Goal: Task Accomplishment & Management: Manage account settings

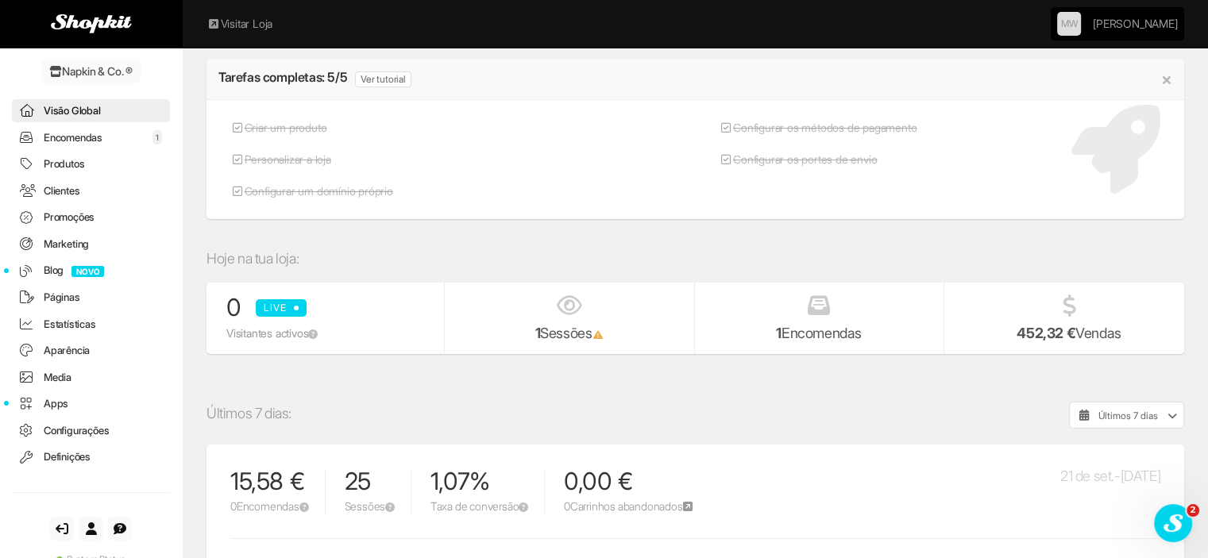
scroll to position [159, 0]
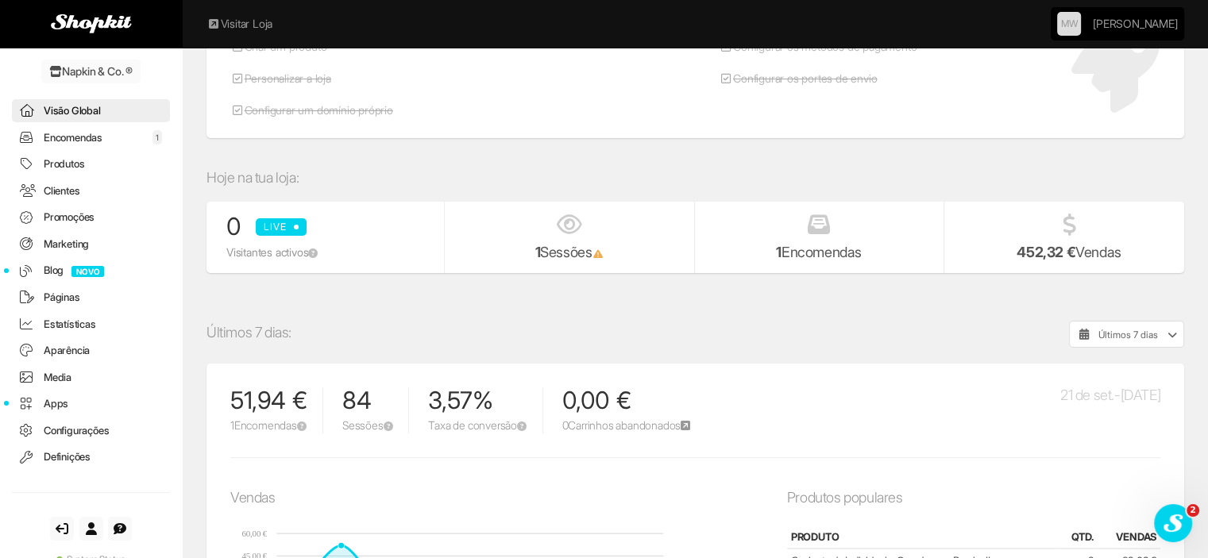
click at [107, 138] on link "Encomendas 1" at bounding box center [91, 137] width 158 height 23
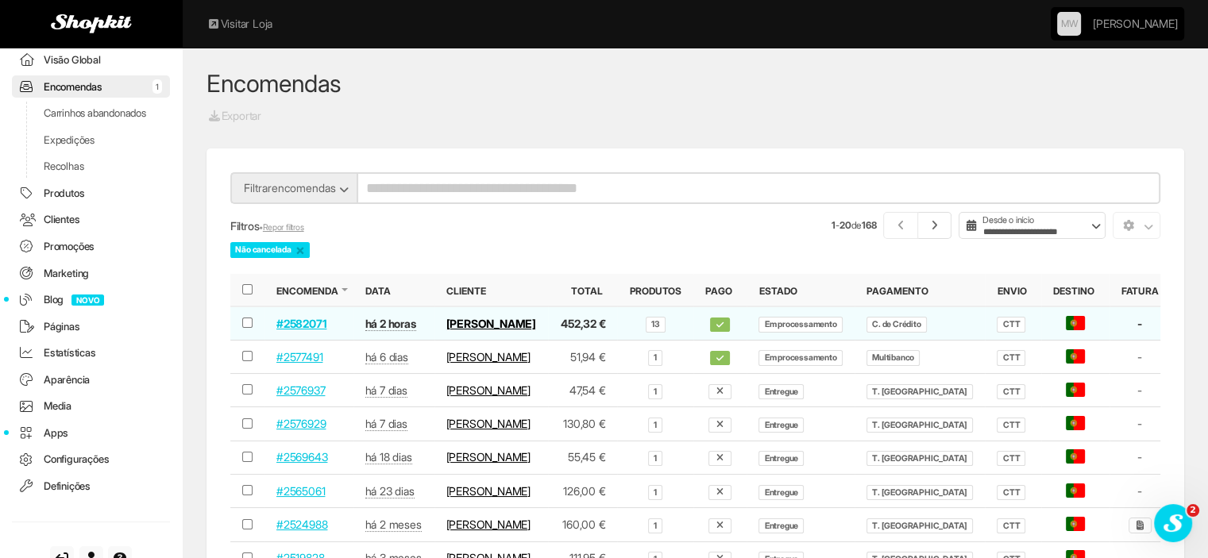
click at [305, 325] on link "#2582071" at bounding box center [301, 324] width 50 height 14
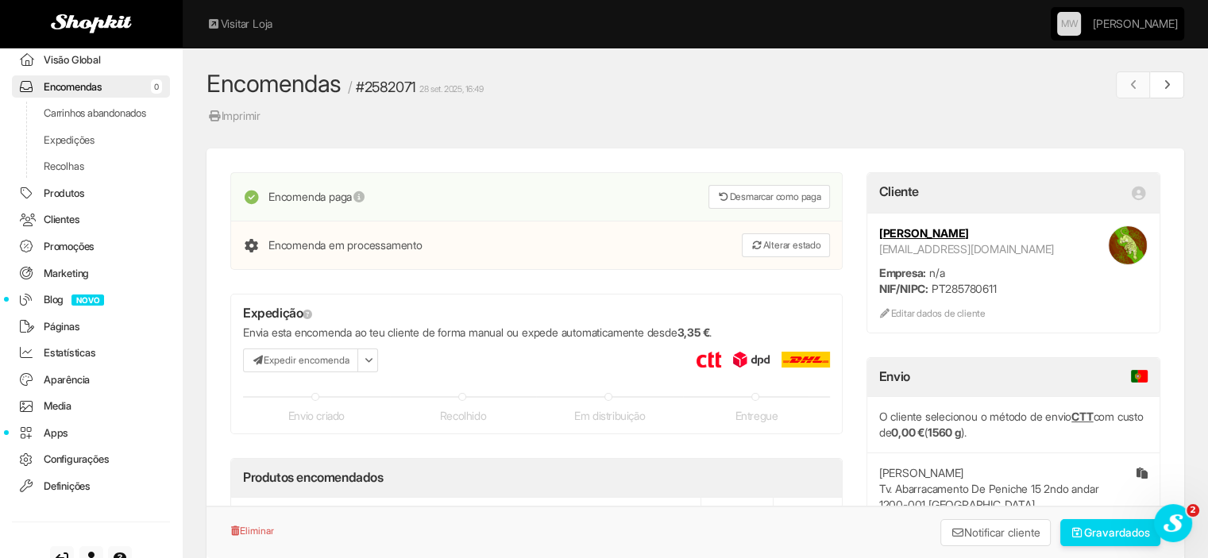
click at [248, 110] on link "Imprimir" at bounding box center [234, 115] width 55 height 17
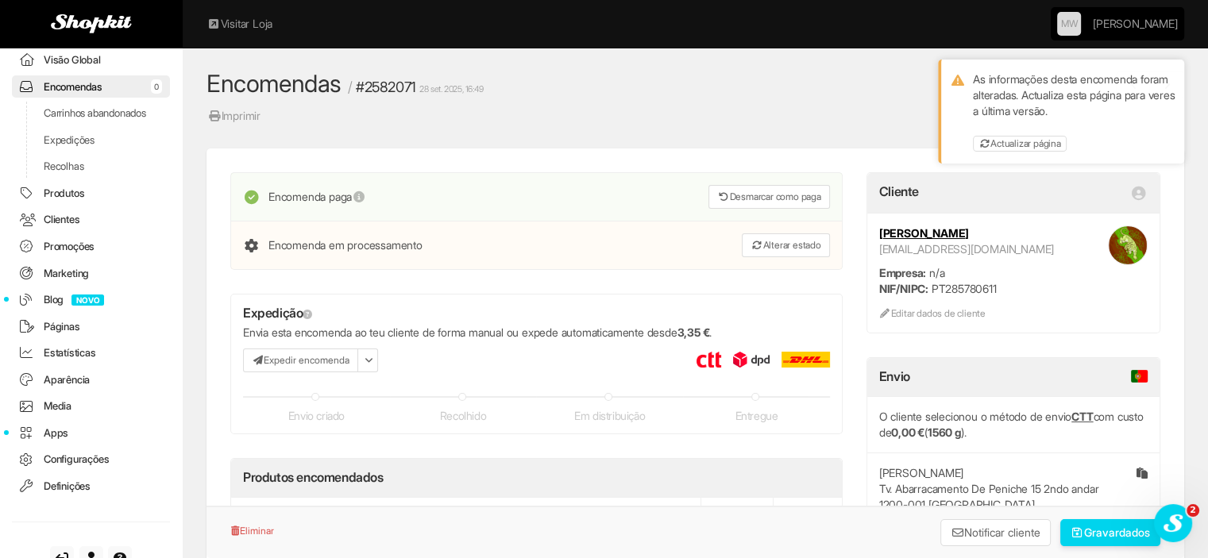
drag, startPoint x: 1001, startPoint y: 232, endPoint x: 870, endPoint y: 222, distance: 130.7
click at [870, 222] on div "Maria-José Calamaro mjcalamaro@gmail.com Empresa: n/a NIF/NIPC: PT285780611 Edi…" at bounding box center [1013, 273] width 292 height 119
copy strong "[PERSON_NAME]"
click at [1048, 143] on link "Actualizar página" at bounding box center [1020, 144] width 94 height 16
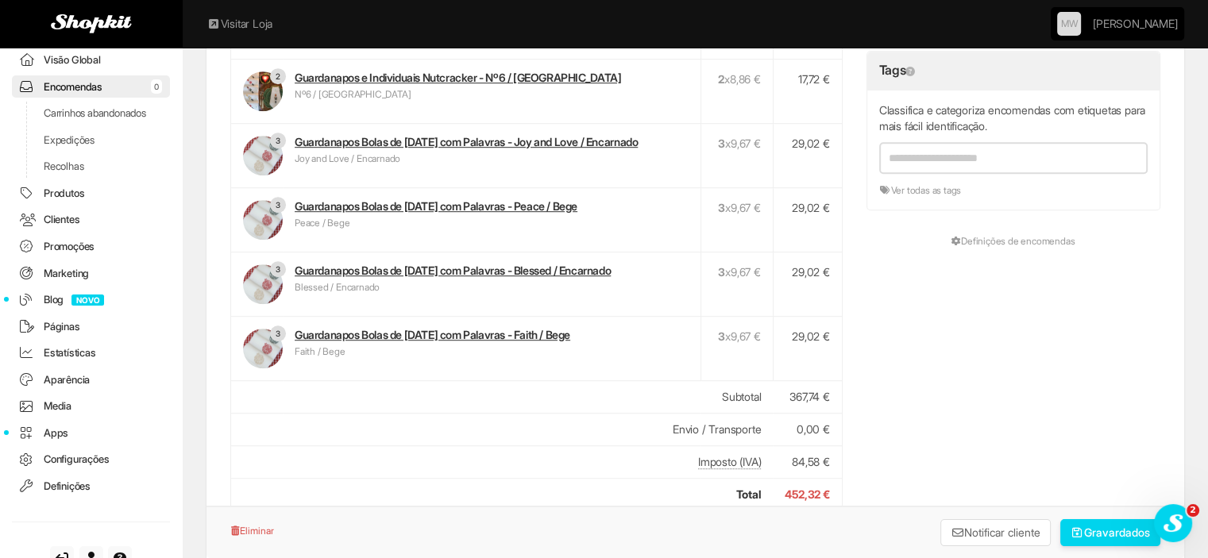
scroll to position [1033, 0]
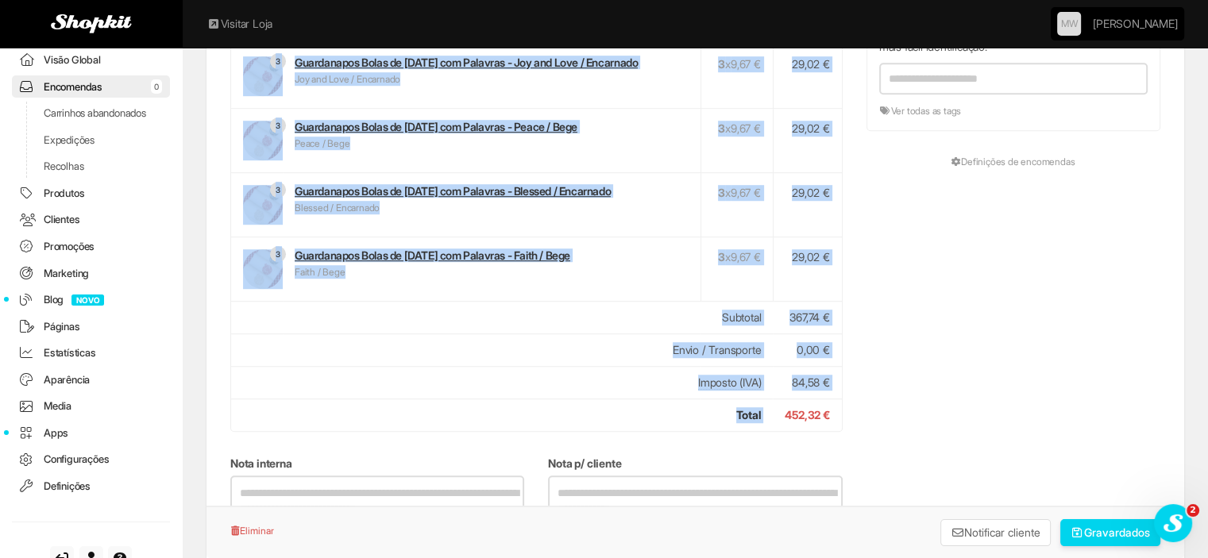
drag, startPoint x: 782, startPoint y: 412, endPoint x: 855, endPoint y: 410, distance: 73.1
click at [855, 410] on div "Não te esqueças de gravar as alterações à encomenda Encomenda paga Desmarcar co…" at bounding box center [695, 45] width 954 height 1810
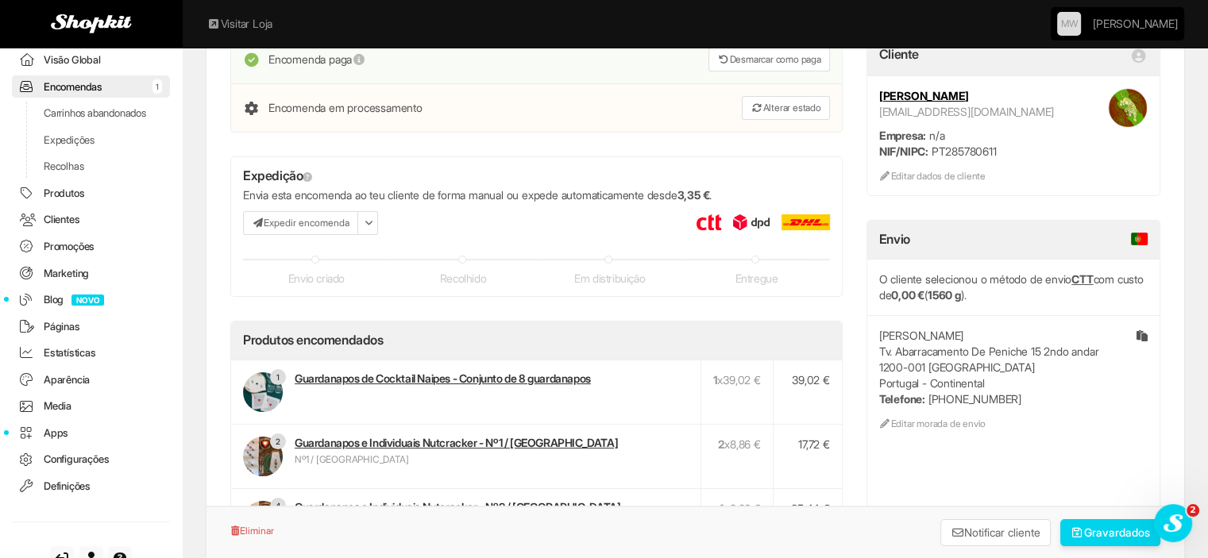
scroll to position [159, 0]
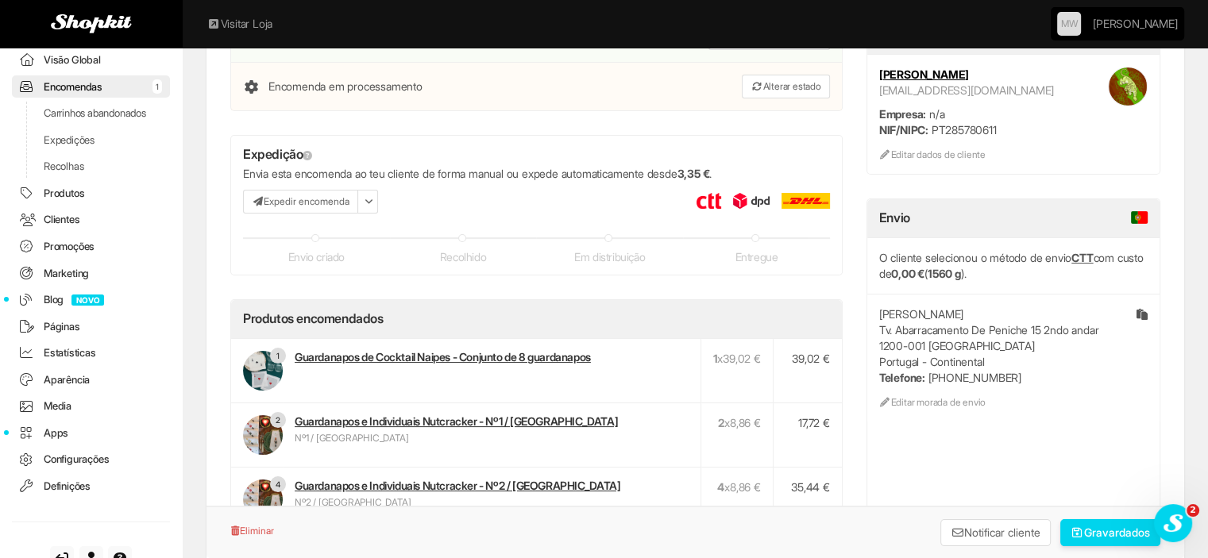
click at [104, 82] on link "Encomendas 1" at bounding box center [91, 86] width 158 height 23
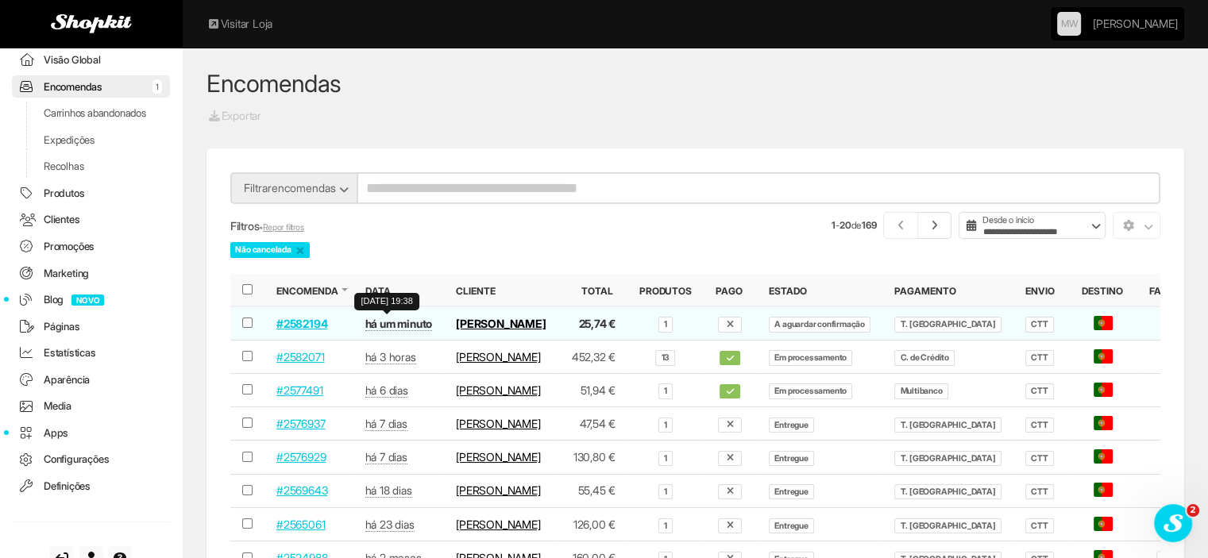
click at [388, 322] on abbr "há um minuto" at bounding box center [399, 324] width 68 height 14
click at [284, 322] on link "#2582194" at bounding box center [301, 324] width 51 height 14
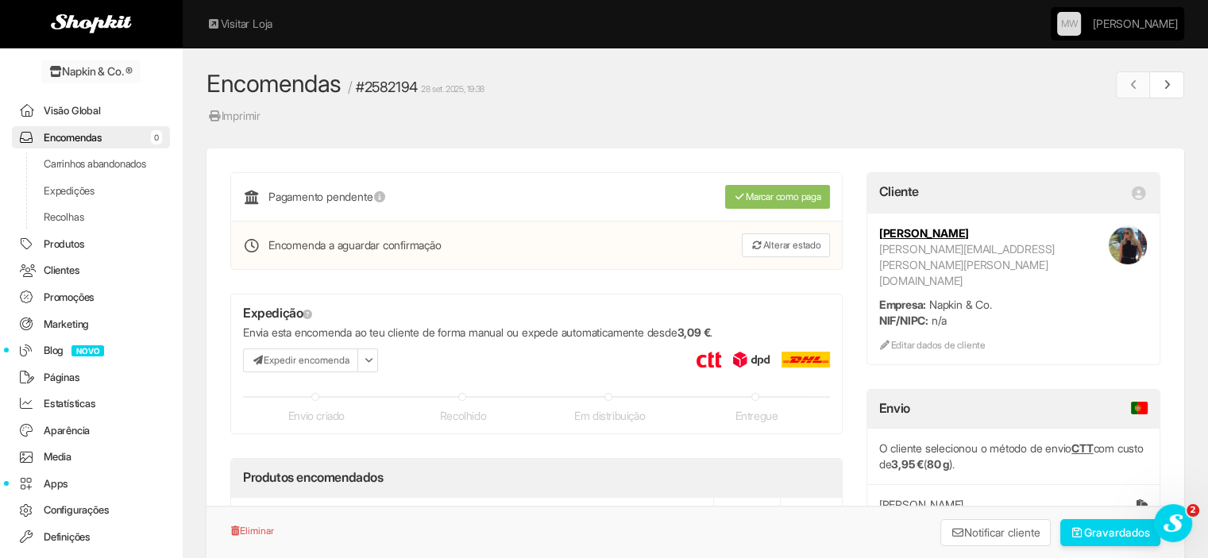
click at [82, 136] on link "Encomendas 0" at bounding box center [91, 137] width 158 height 23
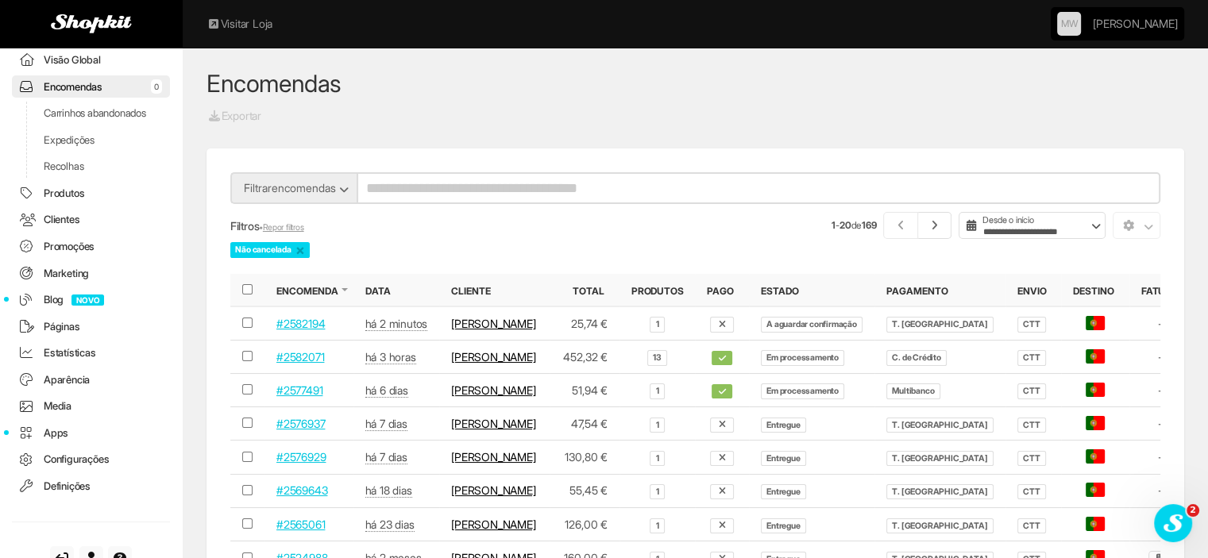
click at [321, 364] on link "#2582071" at bounding box center [300, 357] width 48 height 14
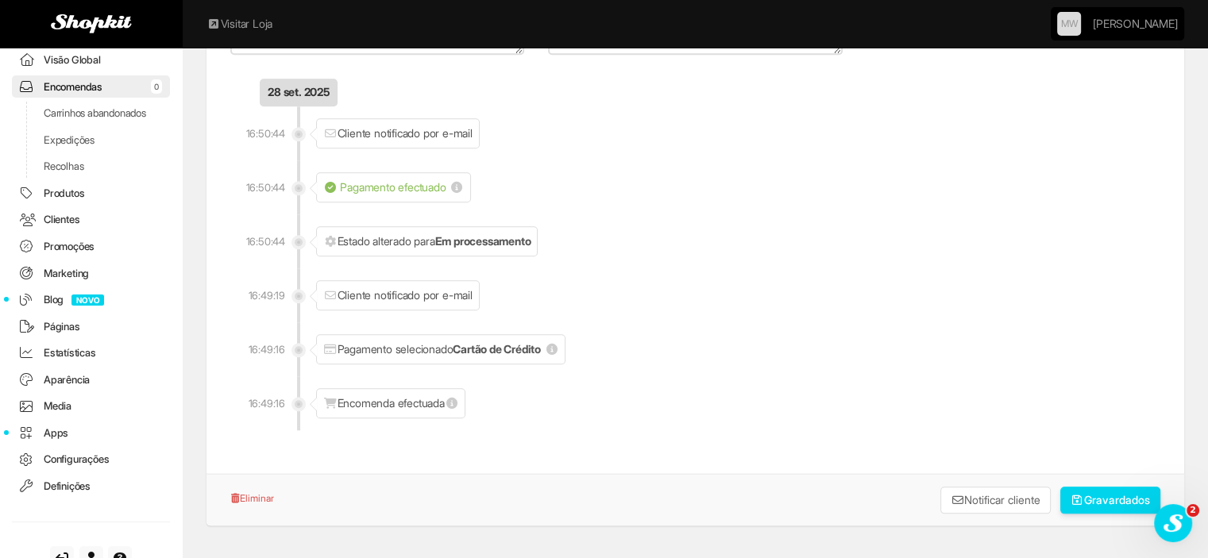
scroll to position [1588, 0]
